Goal: Task Accomplishment & Management: Manage account settings

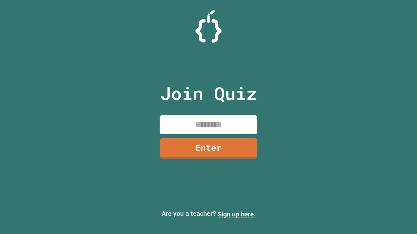
click at [236, 215] on link "Sign up here." at bounding box center [236, 215] width 38 height 8
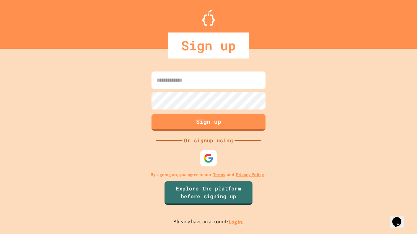
click at [236, 222] on link "Log in." at bounding box center [236, 222] width 15 height 7
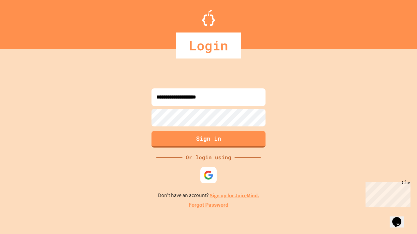
type input "**********"
